Goal: Information Seeking & Learning: Learn about a topic

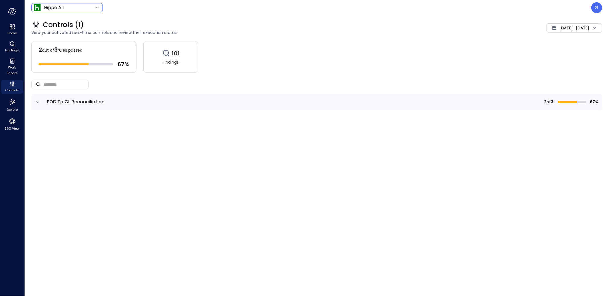
click at [68, 10] on body "Home Findings Work Papers Controls Explore 360 View Hippo All ******* ​ G Contr…" at bounding box center [304, 148] width 609 height 296
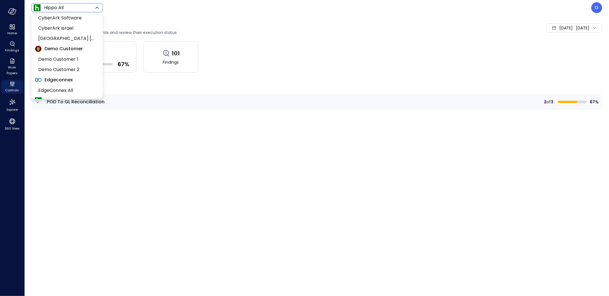
scroll to position [67, 0]
click at [69, 57] on span "Demo Customer 1" at bounding box center [66, 58] width 57 height 7
type input "*****"
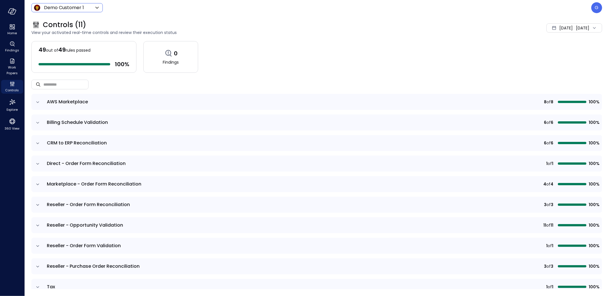
click at [559, 29] on span "Aug 1, 2025" at bounding box center [565, 28] width 13 height 6
click at [557, 64] on li "Current Year 2025" at bounding box center [558, 62] width 45 height 9
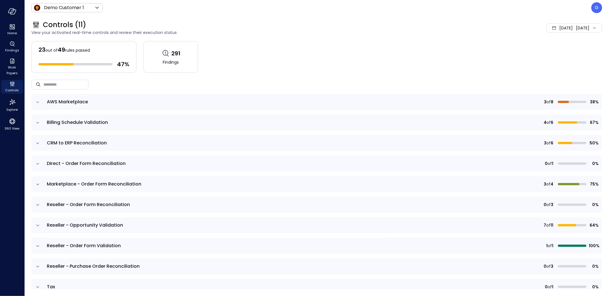
click at [33, 180] on td at bounding box center [37, 184] width 12 height 16
click at [38, 185] on icon "expand row" at bounding box center [37, 184] width 3 height 1
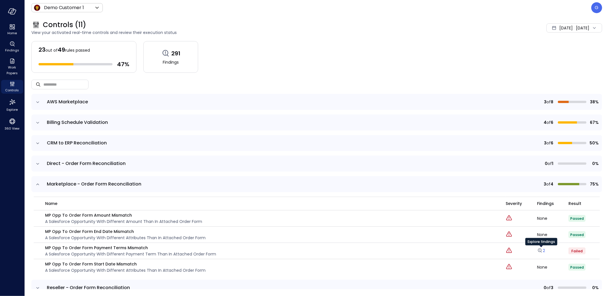
click at [544, 250] on link "2" at bounding box center [541, 251] width 8 height 6
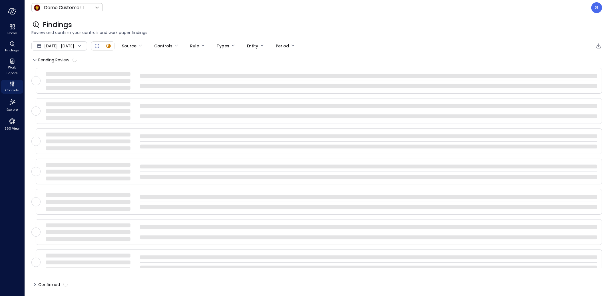
type input "****"
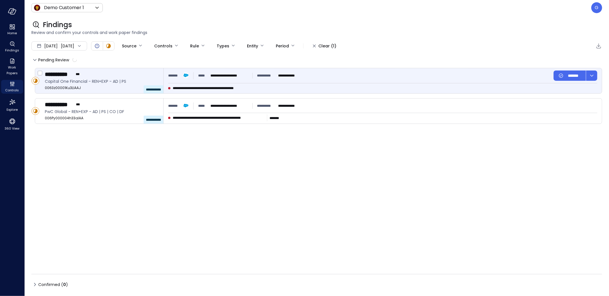
click at [309, 79] on div "**********" at bounding box center [382, 76] width 429 height 10
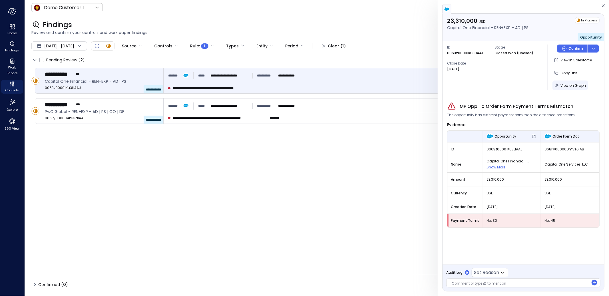
click at [572, 85] on span "View on Graph" at bounding box center [573, 85] width 25 height 5
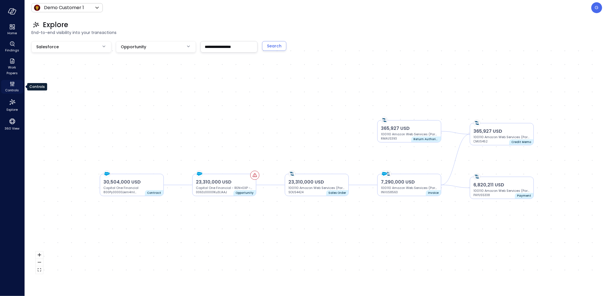
click at [13, 86] on icon "Controls" at bounding box center [12, 84] width 7 height 7
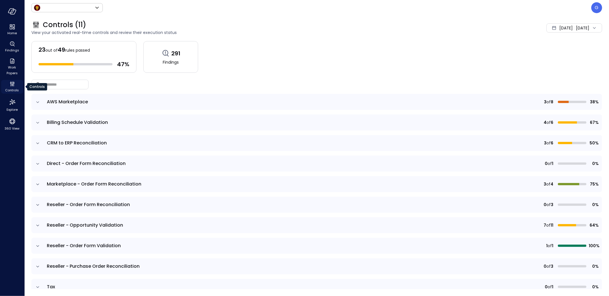
type input "*****"
click at [286, 82] on div "​ ​" at bounding box center [316, 84] width 571 height 19
click at [39, 144] on icon "expand row" at bounding box center [38, 143] width 6 height 6
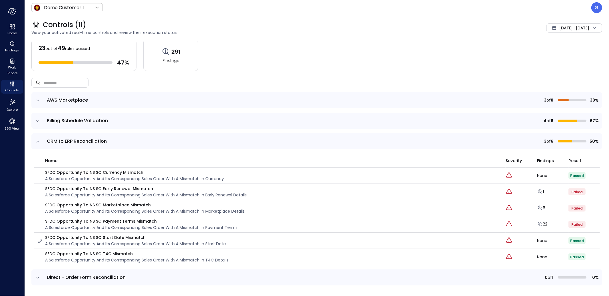
scroll to position [40, 0]
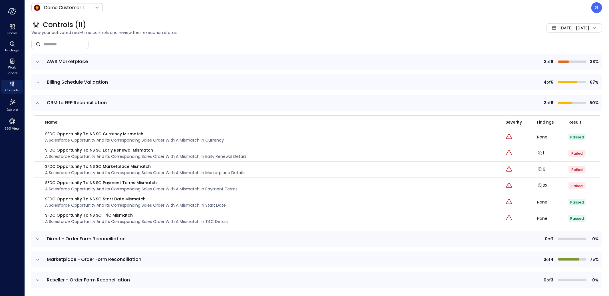
click at [38, 258] on icon "expand row" at bounding box center [38, 260] width 6 height 6
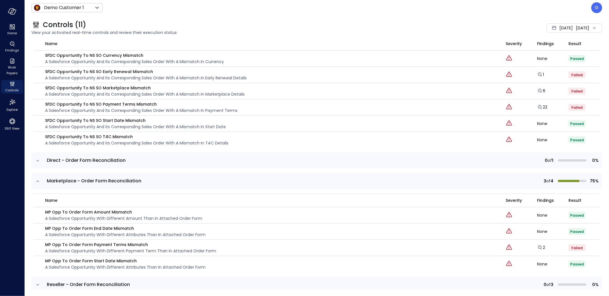
scroll to position [128, 0]
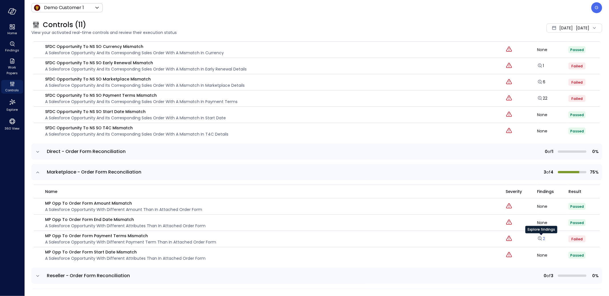
click at [543, 239] on link "2" at bounding box center [541, 239] width 8 height 6
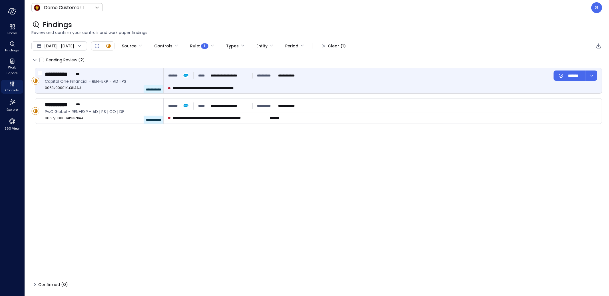
click at [236, 91] on div "**********" at bounding box center [383, 80] width 438 height 25
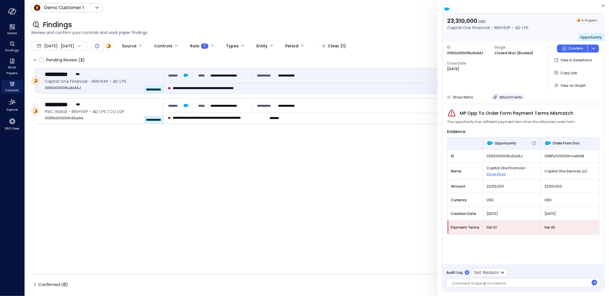
click at [503, 98] on span "Attachments" at bounding box center [510, 97] width 23 height 5
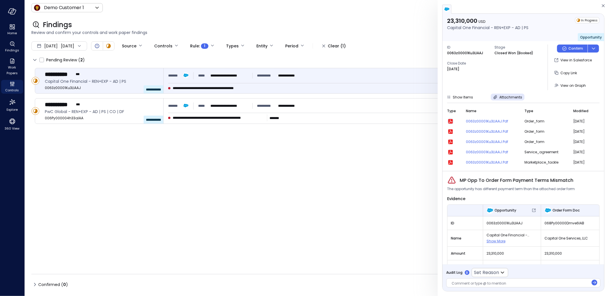
click at [452, 124] on icon "button" at bounding box center [450, 121] width 7 height 7
click at [505, 94] on div "Attachments" at bounding box center [510, 97] width 23 height 6
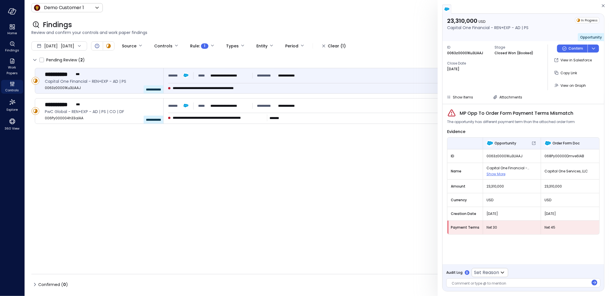
click at [530, 286] on div at bounding box center [520, 284] width 137 height 6
click at [569, 85] on span "View on Graph" at bounding box center [573, 85] width 25 height 5
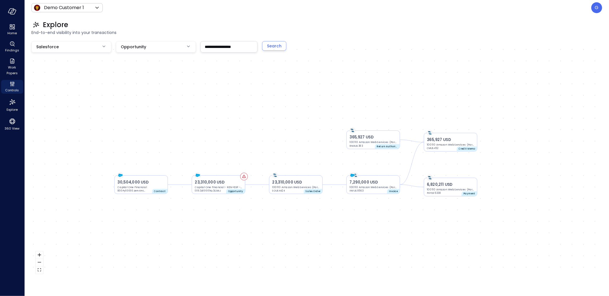
drag, startPoint x: 305, startPoint y: 120, endPoint x: 286, endPoint y: 131, distance: 21.9
click at [286, 130] on div "23,310,000 USD Capital One Financial - REN+EXP - AD | PS 0063z00001Ku3LlAAJ Opp…" at bounding box center [316, 159] width 571 height 237
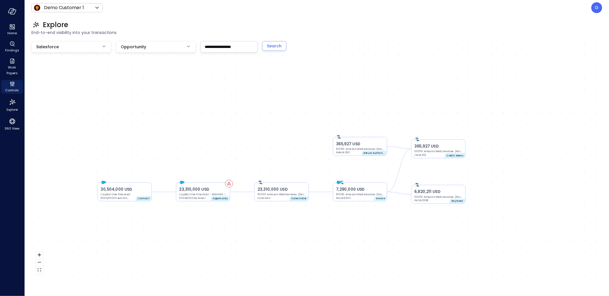
drag, startPoint x: 326, startPoint y: 210, endPoint x: 311, endPoint y: 217, distance: 15.8
click at [311, 217] on div "23,310,000 USD Capital One Financial - REN+EXP - AD | PS 0063z00001Ku3LlAAJ Opp…" at bounding box center [316, 159] width 571 height 237
click at [10, 66] on span "Work Papers" at bounding box center [11, 70] width 17 height 11
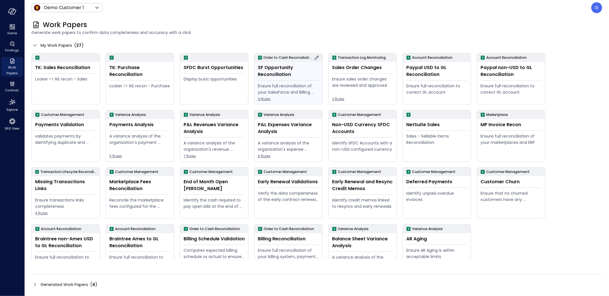
click at [283, 73] on div "SF Opportunity Reconciliation" at bounding box center [288, 71] width 61 height 14
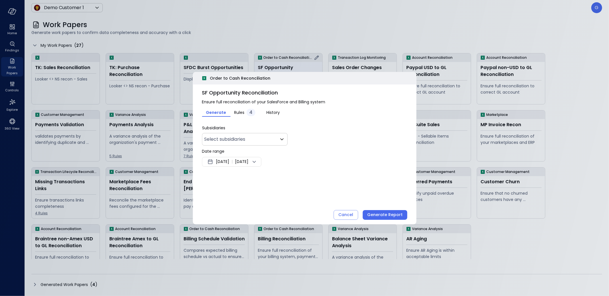
type input "*"
click at [221, 160] on span "Aug 8, 2025" at bounding box center [222, 161] width 13 height 7
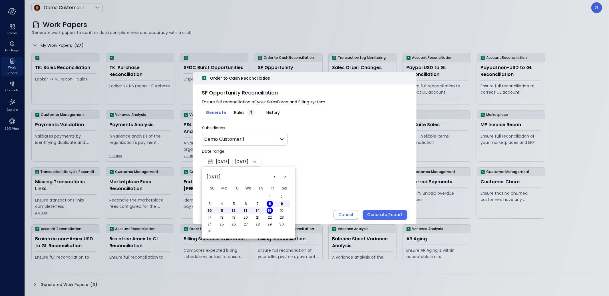
click at [274, 176] on button "<" at bounding box center [275, 177] width 10 height 10
click at [232, 195] on button "1" at bounding box center [234, 197] width 6 height 6
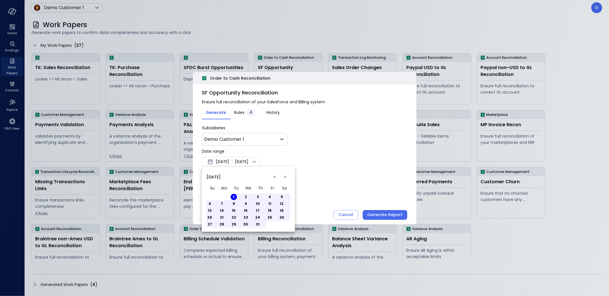
click at [257, 223] on button "31" at bounding box center [258, 224] width 6 height 6
click at [341, 171] on div at bounding box center [304, 148] width 609 height 296
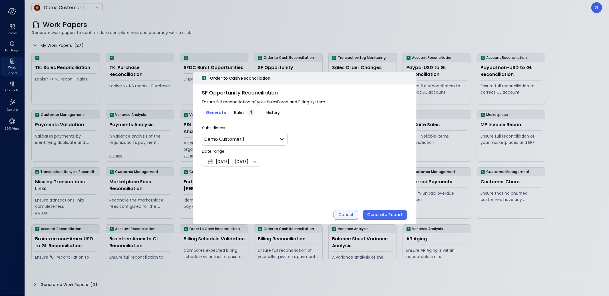
click at [342, 213] on div "Cancel" at bounding box center [345, 214] width 15 height 7
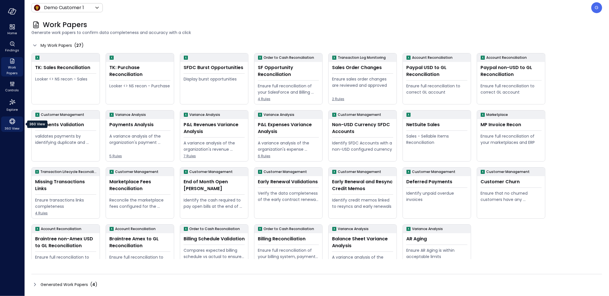
click at [14, 123] on icon "360 View" at bounding box center [12, 121] width 9 height 9
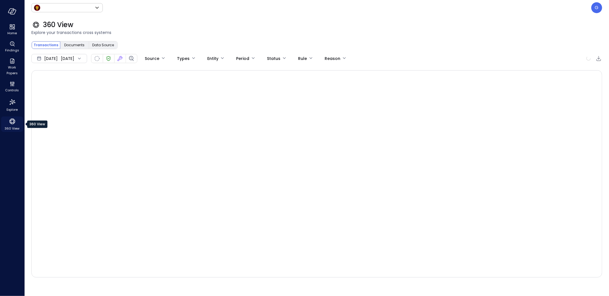
type input "*****"
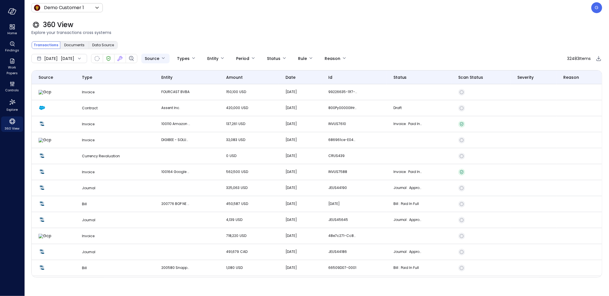
click at [176, 59] on body "Home Findings Work Papers Controls Explore 360 View Demo Customer 1 ***** ​ G 3…" at bounding box center [304, 148] width 609 height 296
click at [176, 135] on span "Salesforce" at bounding box center [193, 138] width 40 height 6
type input "**********"
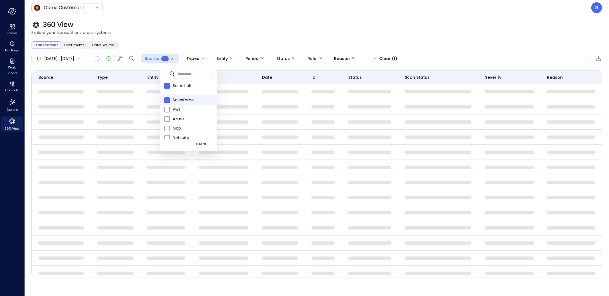
click at [269, 36] on div at bounding box center [304, 148] width 609 height 296
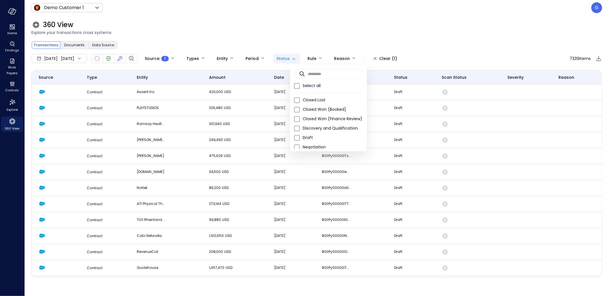
click at [305, 58] on body "**********" at bounding box center [304, 148] width 609 height 296
click at [331, 108] on span "Closed Won (Booked)" at bounding box center [333, 110] width 60 height 6
type input "**********"
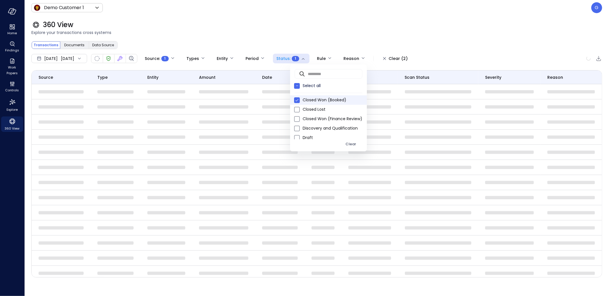
click at [283, 30] on div at bounding box center [304, 148] width 609 height 296
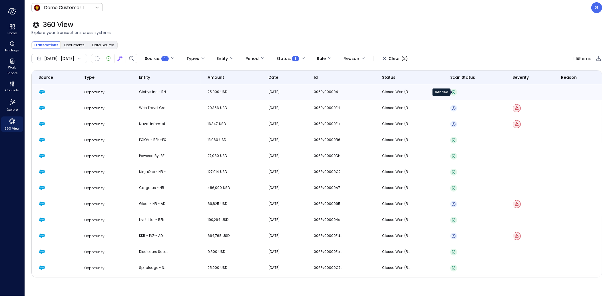
drag, startPoint x: 439, startPoint y: 93, endPoint x: 366, endPoint y: 93, distance: 73.1
click at [439, 93] on div "Verified" at bounding box center [442, 92] width 18 height 7
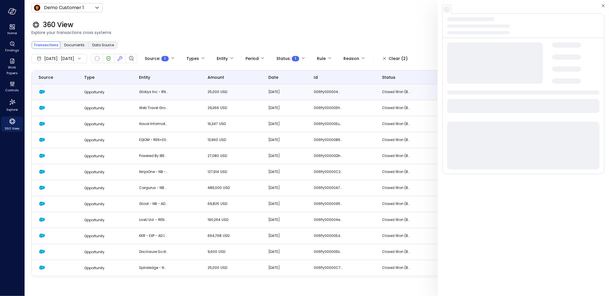
click at [366, 93] on td "006Py000004mjztIAA" at bounding box center [341, 92] width 68 height 16
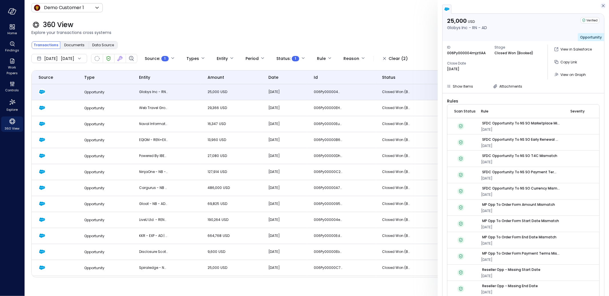
click at [602, 7] on icon "button" at bounding box center [603, 5] width 3 height 3
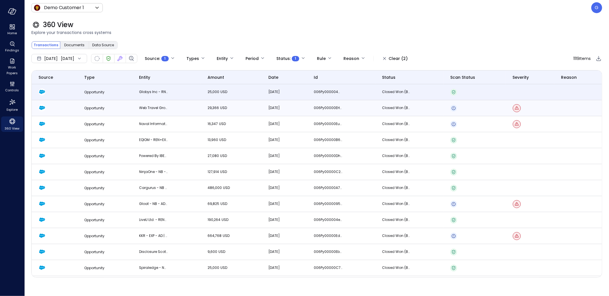
click at [431, 105] on td "Closed Won (Booked)" at bounding box center [409, 108] width 68 height 16
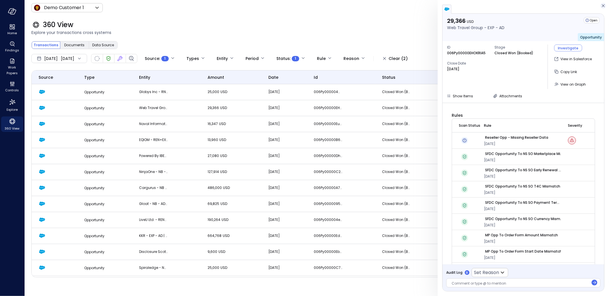
click at [604, 6] on icon "button" at bounding box center [603, 5] width 6 height 7
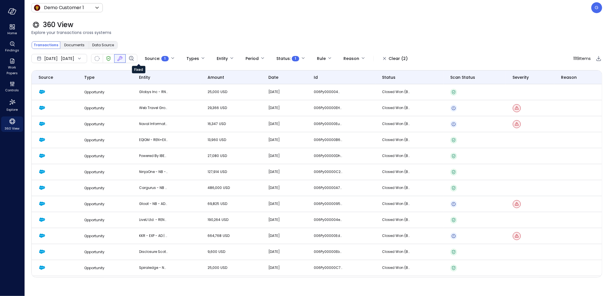
click at [123, 60] on icon "Fixed" at bounding box center [120, 58] width 7 height 7
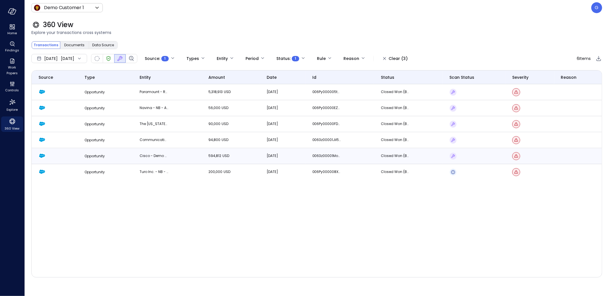
click at [267, 160] on td "Feb 19, 2025" at bounding box center [282, 156] width 45 height 16
